Goal: Information Seeking & Learning: Learn about a topic

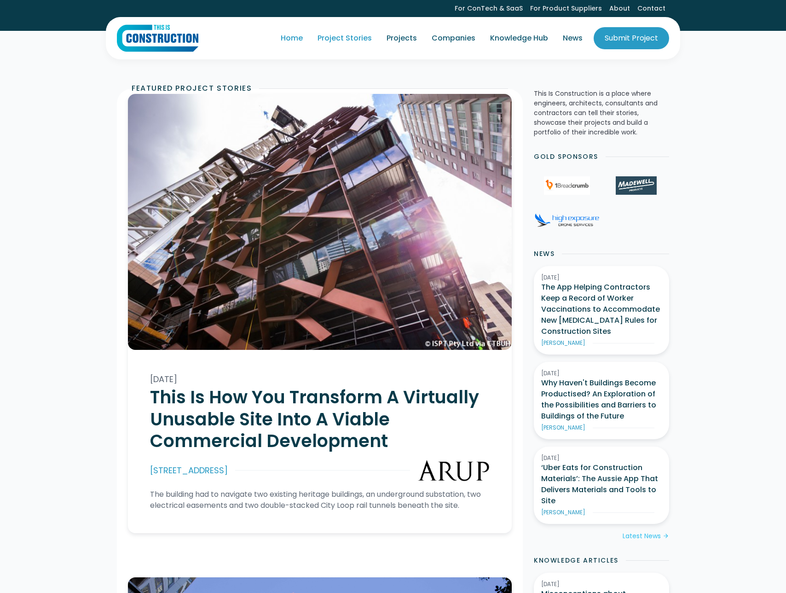
click at [369, 41] on link "Project Stories" at bounding box center [344, 38] width 69 height 26
